Goal: Information Seeking & Learning: Learn about a topic

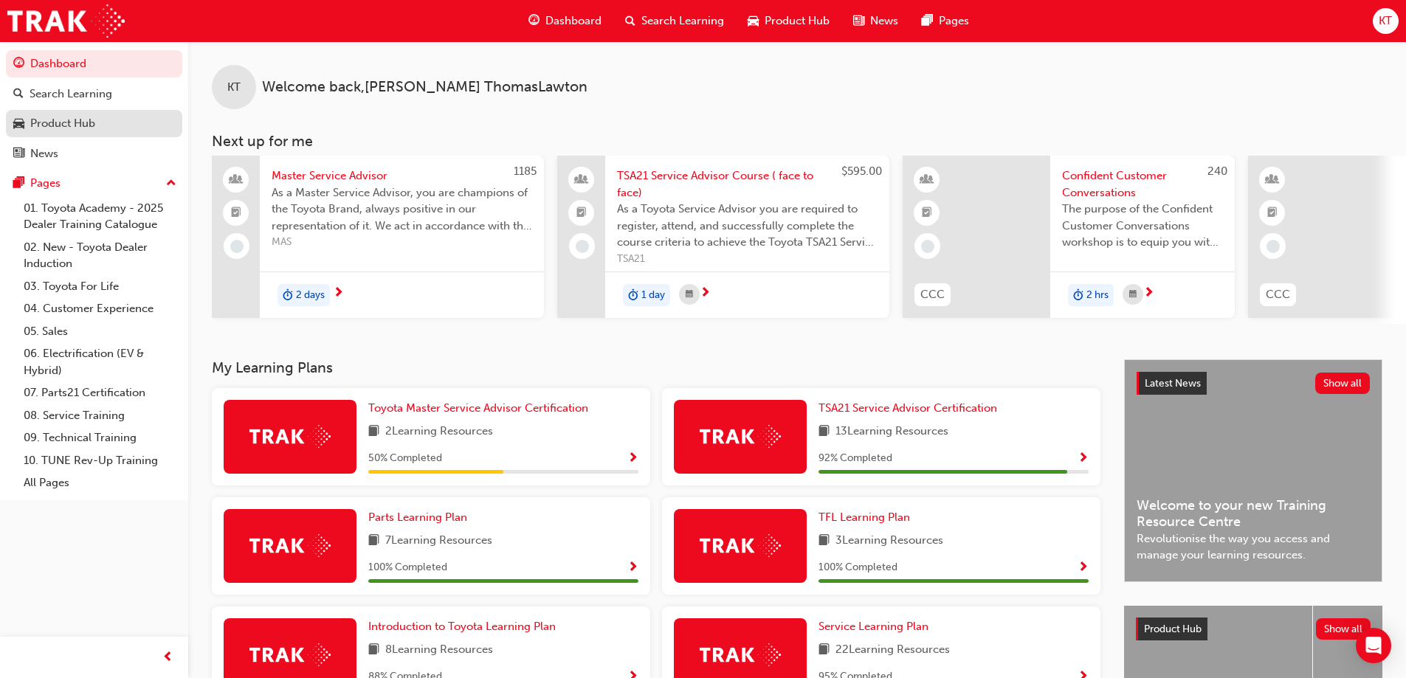
click at [66, 125] on div "Product Hub" at bounding box center [62, 123] width 65 height 17
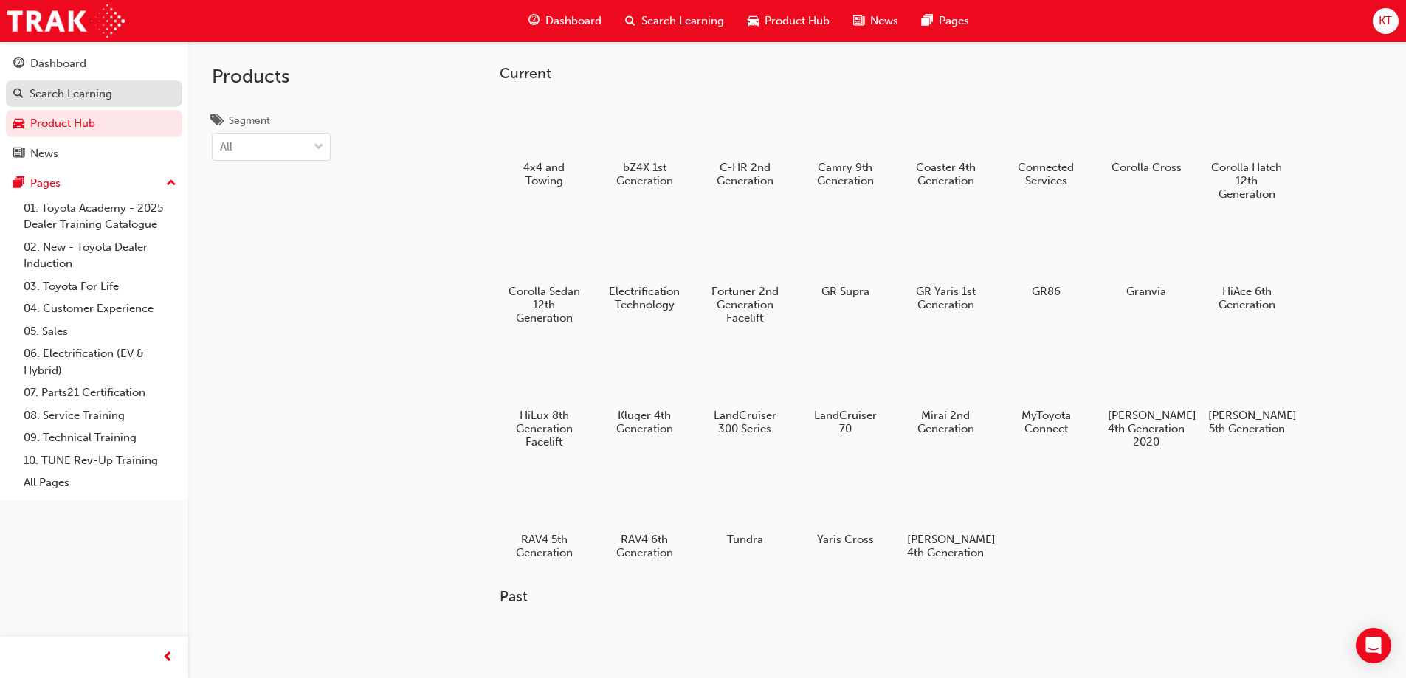
click at [107, 100] on div "Search Learning" at bounding box center [71, 94] width 83 height 17
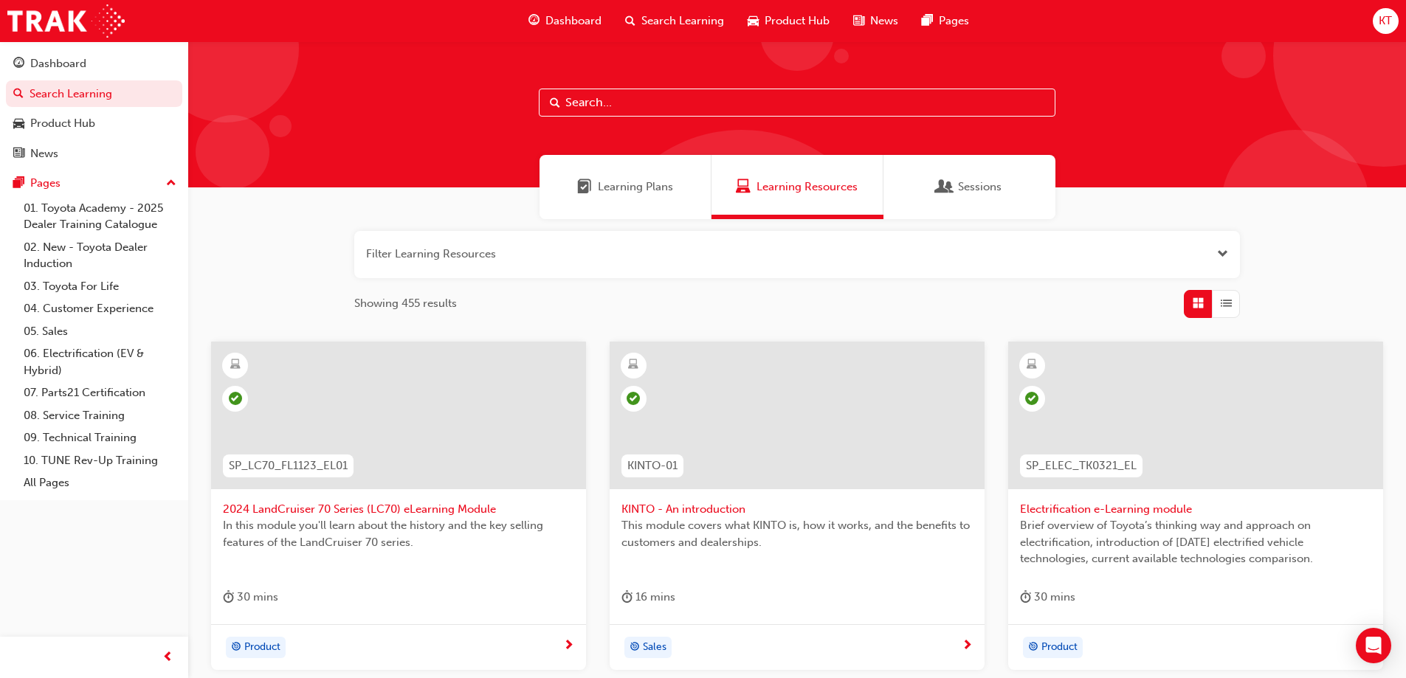
click at [1218, 251] on span "Open the filter" at bounding box center [1222, 254] width 11 height 17
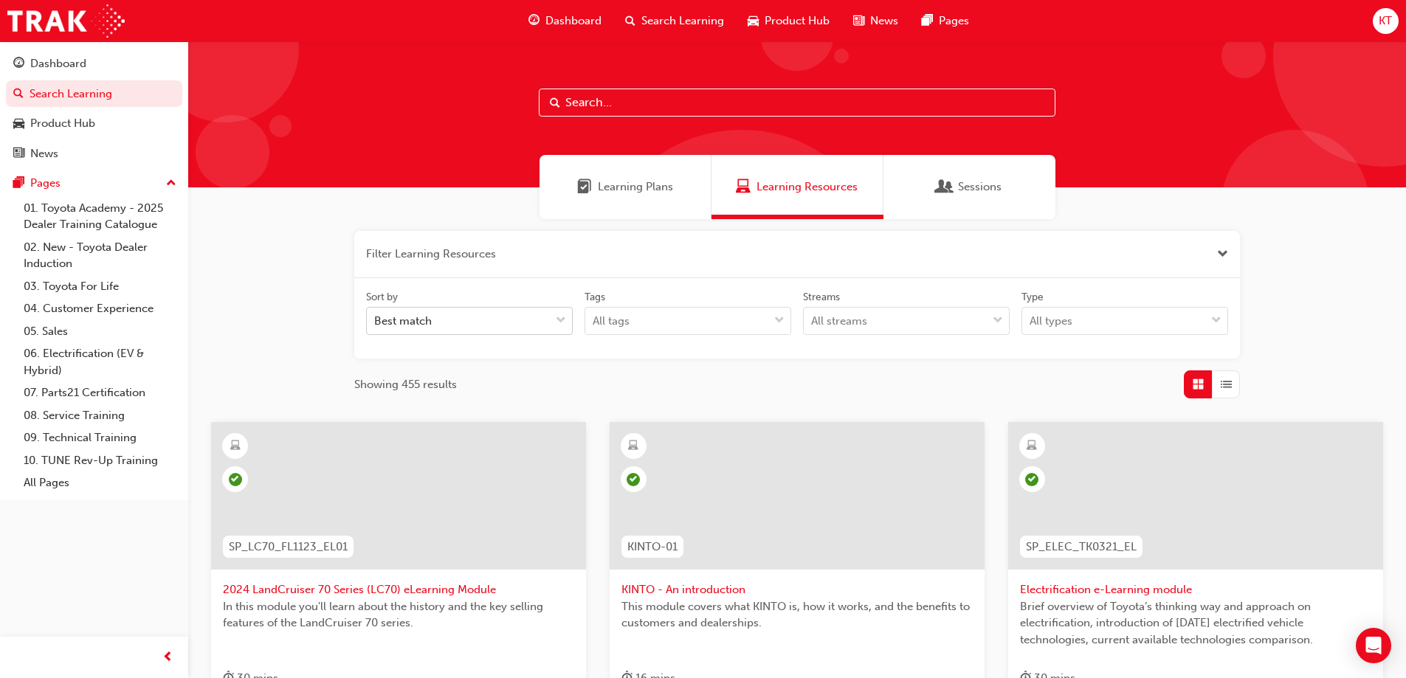
click at [558, 320] on span "down-icon" at bounding box center [561, 320] width 10 height 19
click at [376, 320] on input "Sort by Best match" at bounding box center [374, 320] width 1 height 13
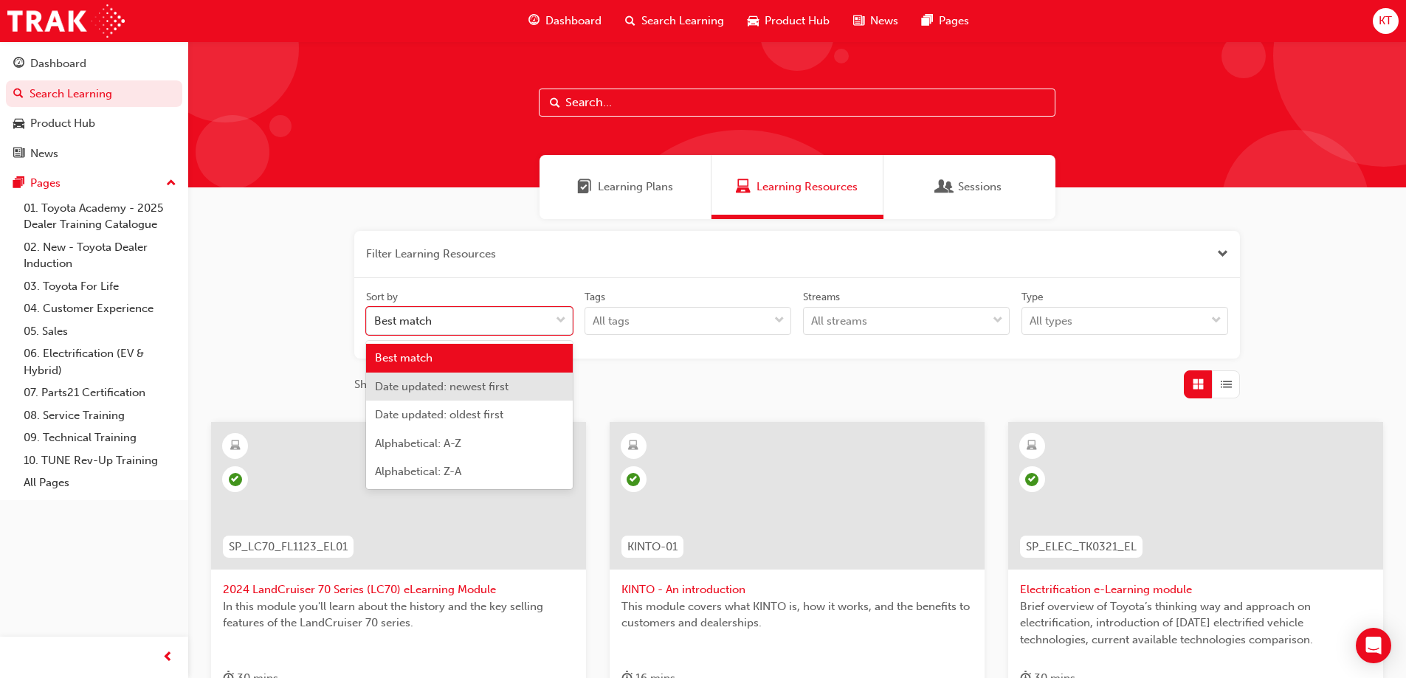
click at [487, 383] on span "Date updated: newest first" at bounding box center [442, 386] width 134 height 13
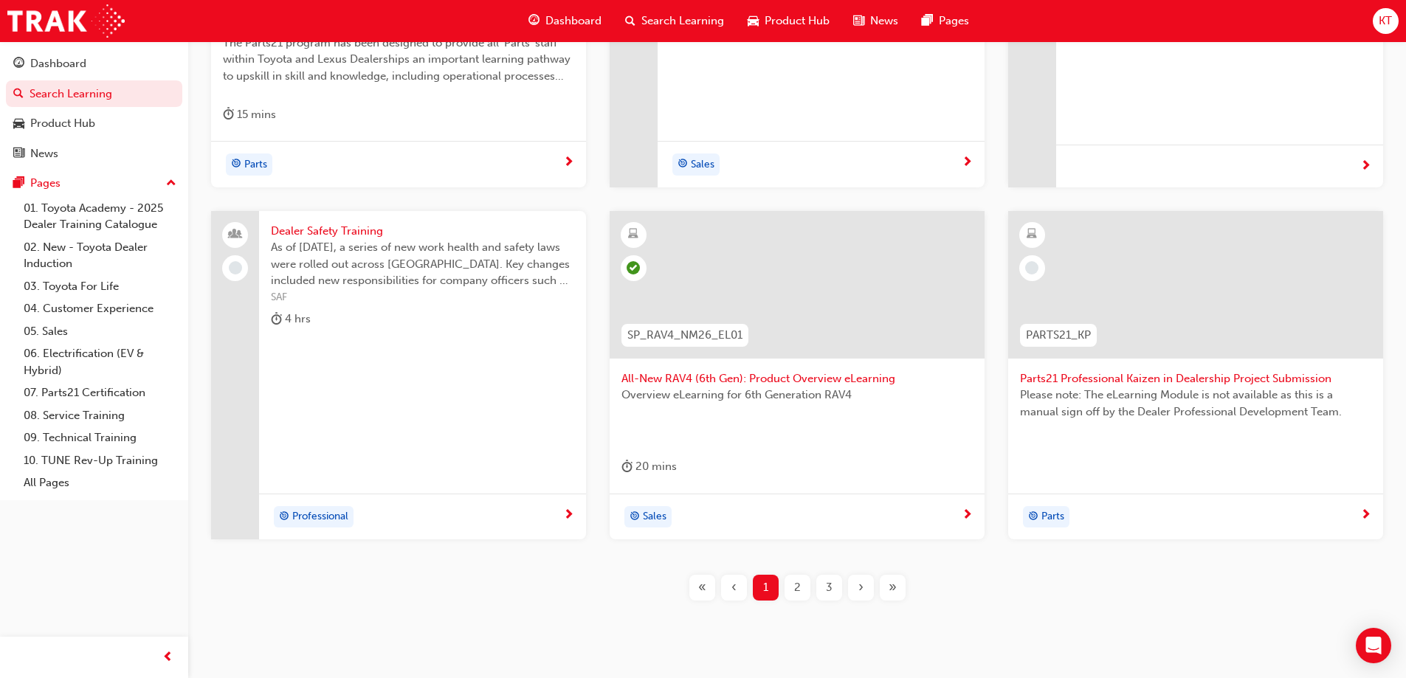
scroll to position [590, 0]
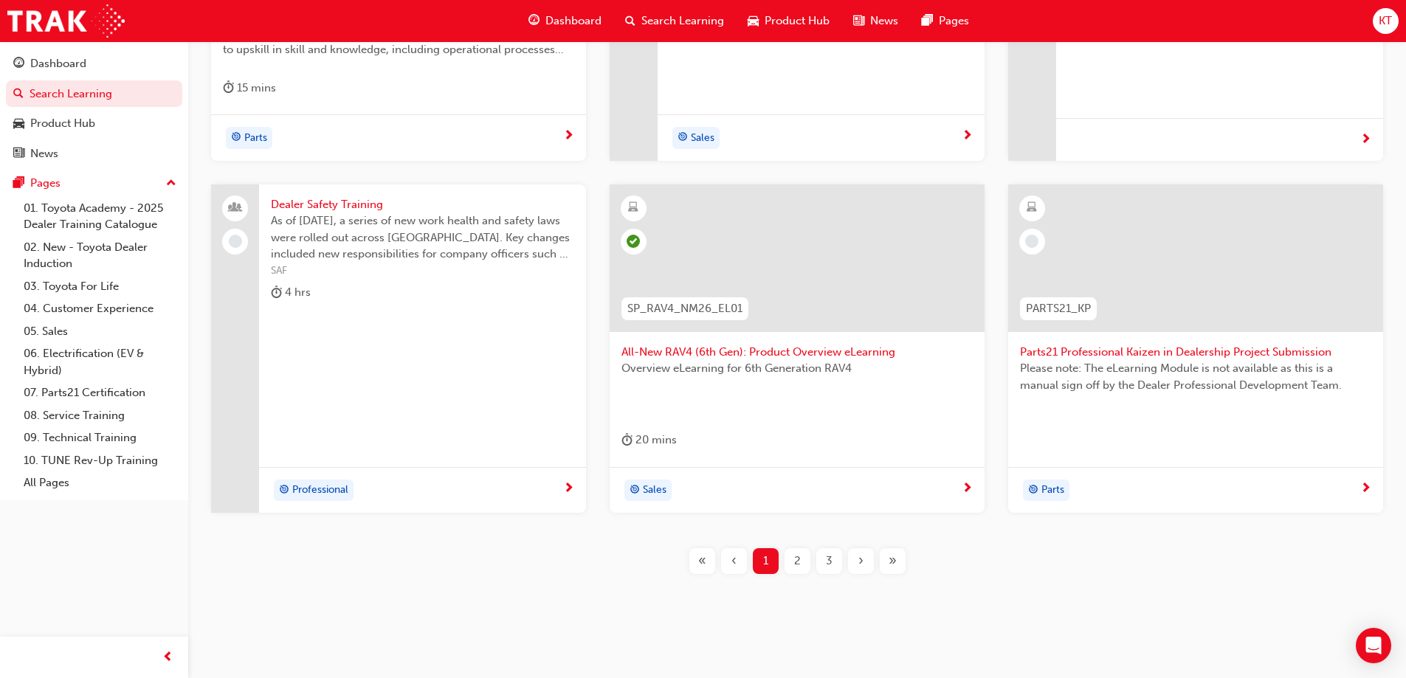
click at [801, 564] on div "2" at bounding box center [798, 561] width 26 height 26
